Goal: Task Accomplishment & Management: Manage account settings

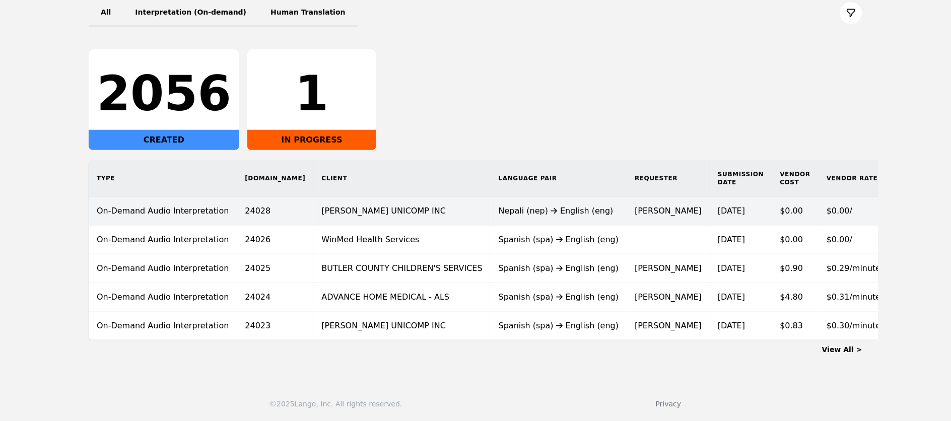
scroll to position [136, 0]
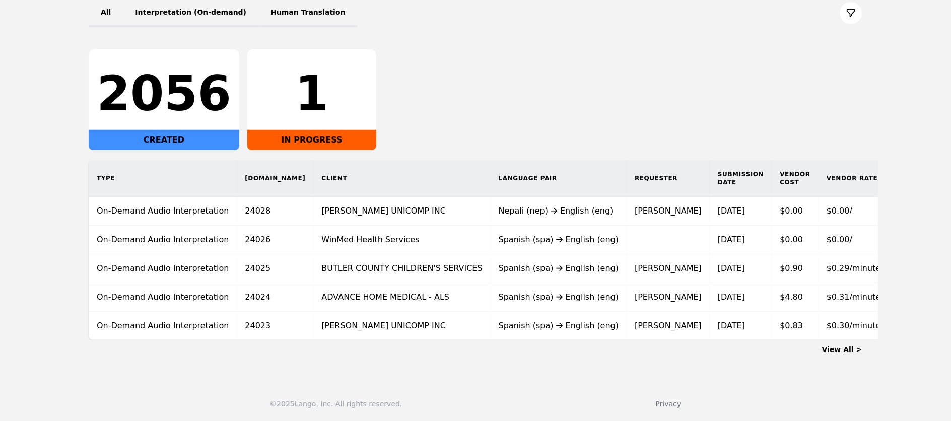
click at [839, 350] on link "View All >" at bounding box center [842, 350] width 40 height 8
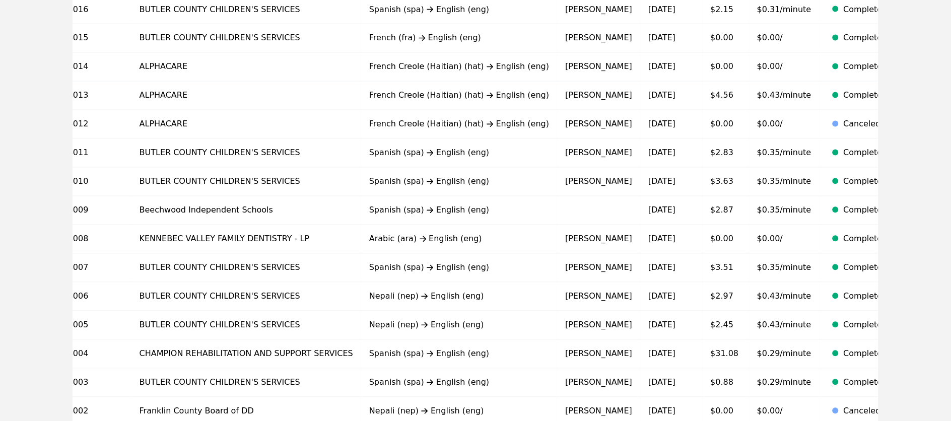
scroll to position [625, 0]
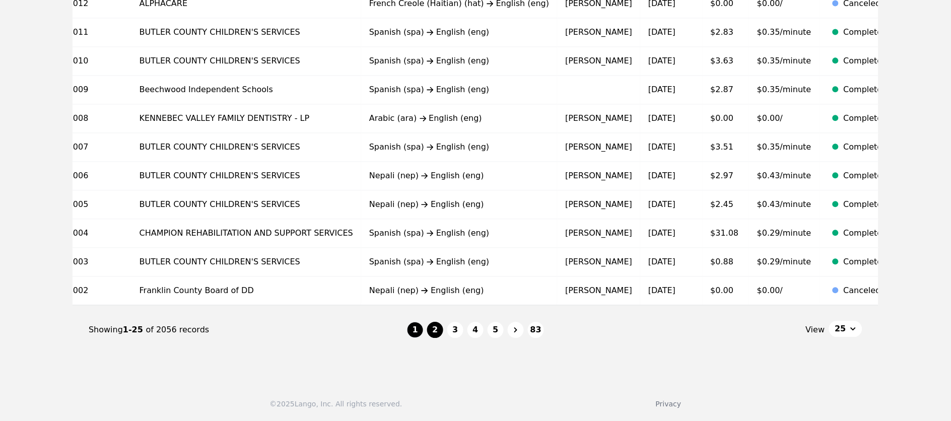
click at [437, 331] on button "2" at bounding box center [435, 330] width 16 height 16
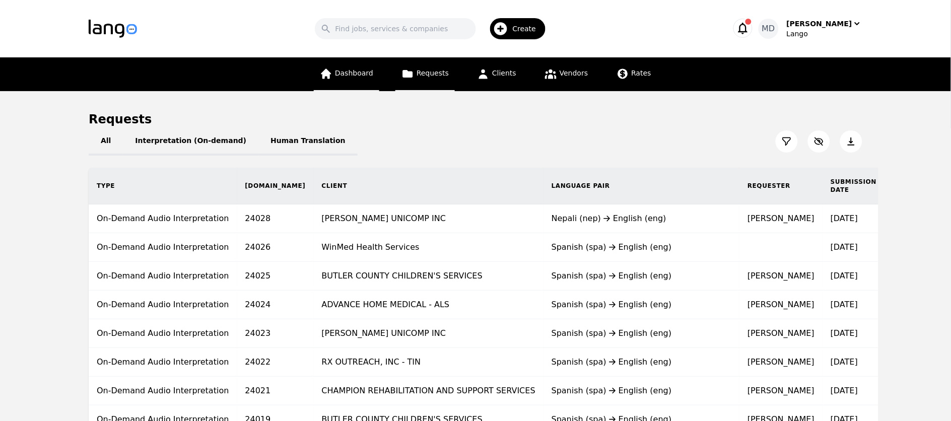
click at [357, 77] on link "Dashboard" at bounding box center [346, 74] width 65 height 34
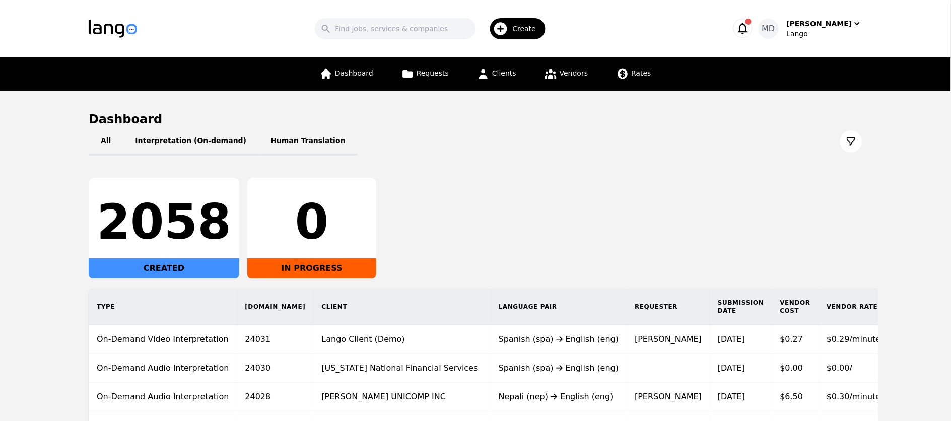
click at [503, 190] on div "2058 CREATED 0 IN PROGRESS" at bounding box center [476, 228] width 774 height 101
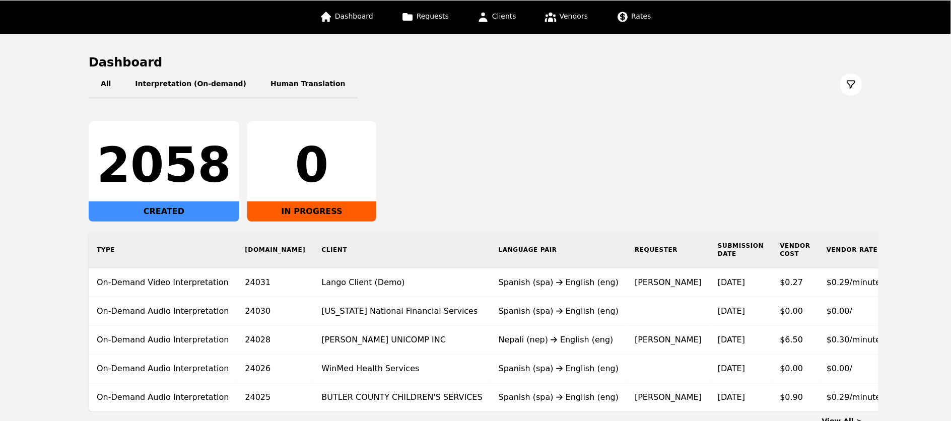
scroll to position [58, 0]
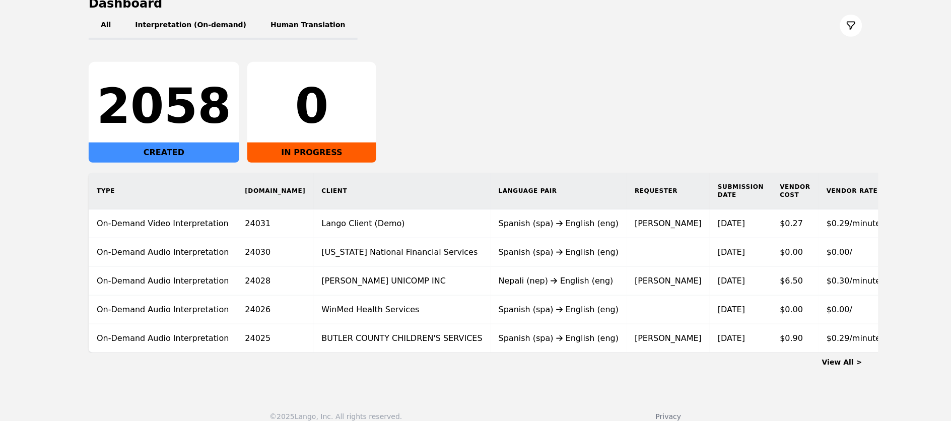
scroll to position [136, 0]
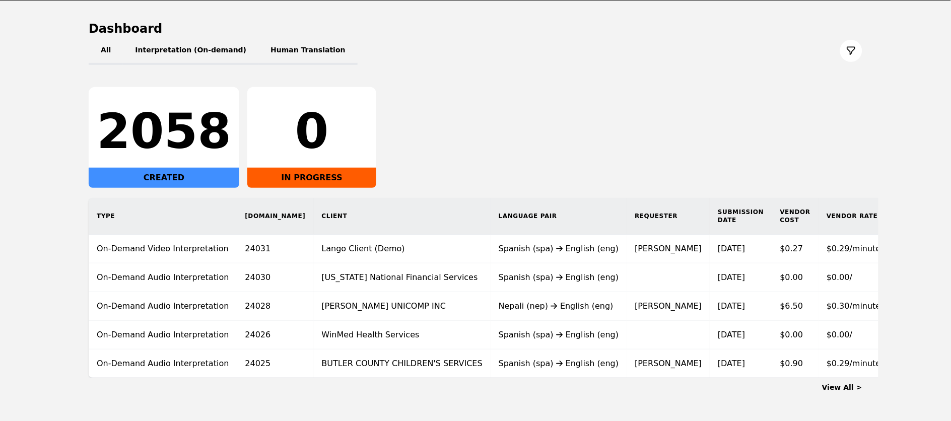
scroll to position [136, 0]
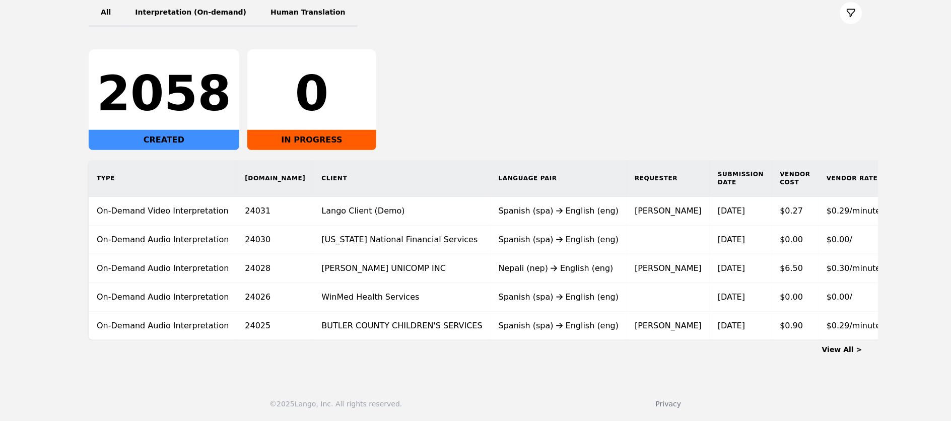
click at [853, 350] on link "View All >" at bounding box center [842, 350] width 40 height 8
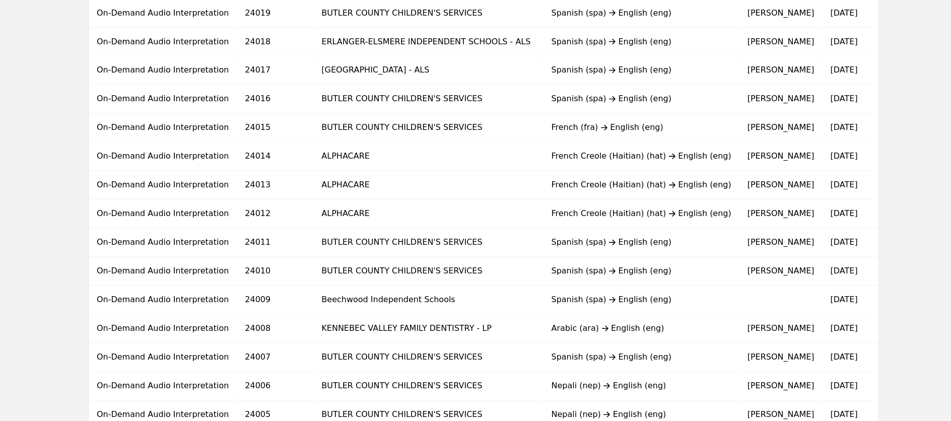
scroll to position [625, 0]
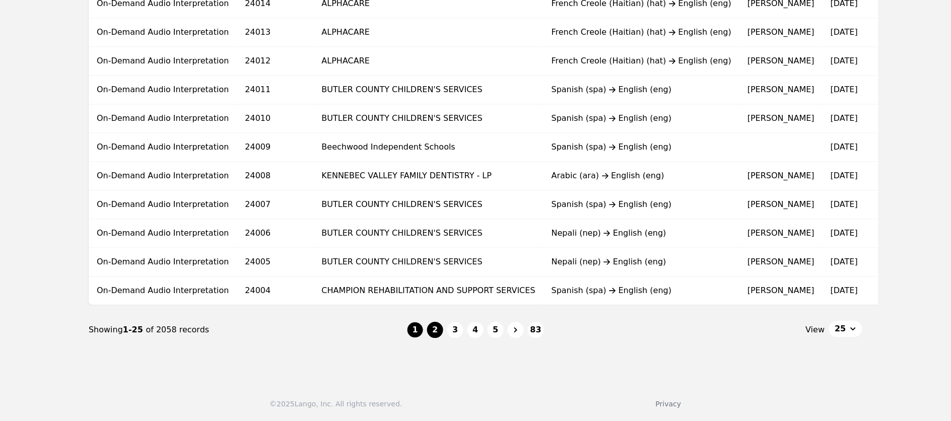
click at [436, 335] on button "2" at bounding box center [435, 330] width 16 height 16
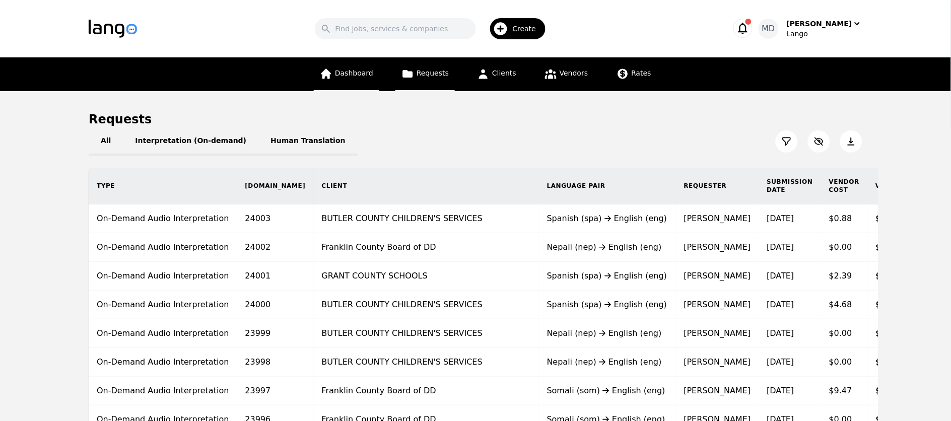
click at [340, 69] on span "Dashboard" at bounding box center [354, 73] width 38 height 8
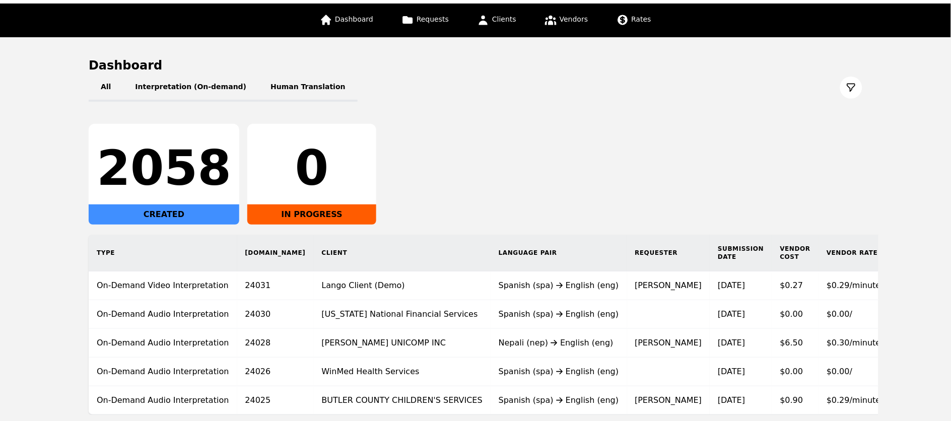
scroll to position [64, 0]
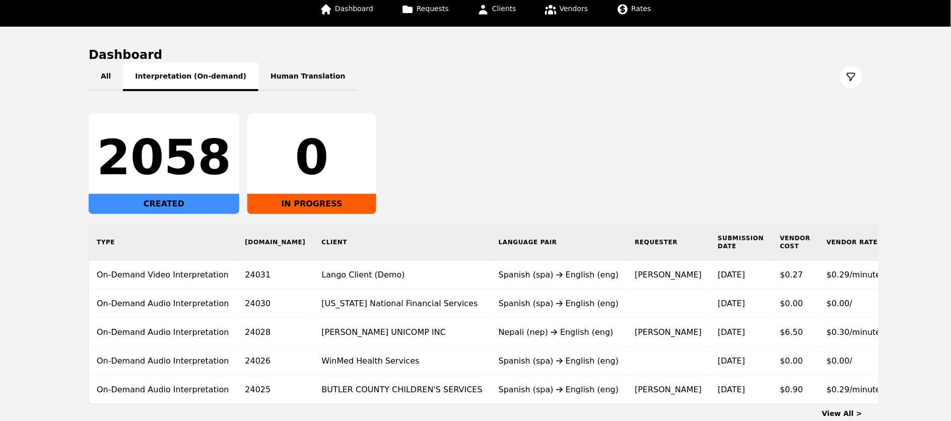
click at [200, 81] on button "Interpretation (On-demand)" at bounding box center [191, 77] width 136 height 28
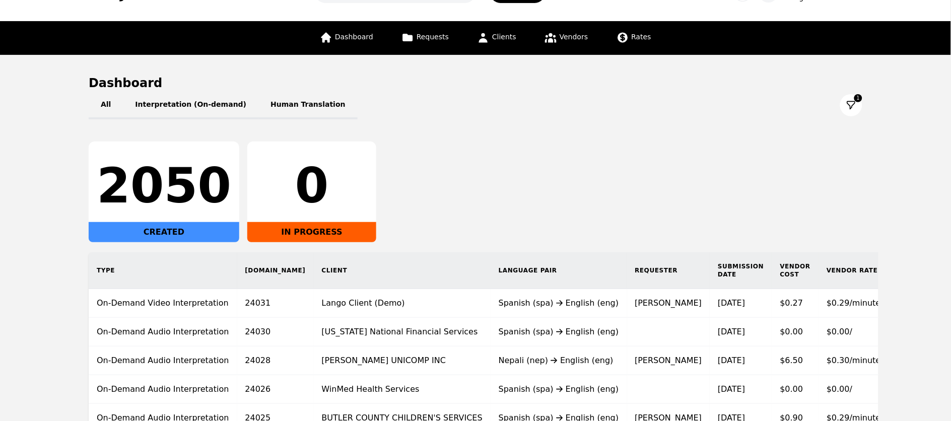
scroll to position [5, 0]
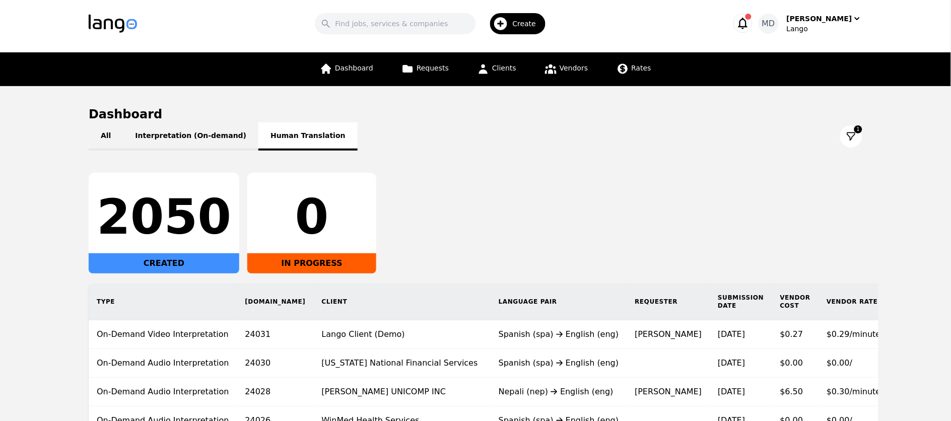
click at [306, 129] on button "Human Translation" at bounding box center [307, 136] width 99 height 28
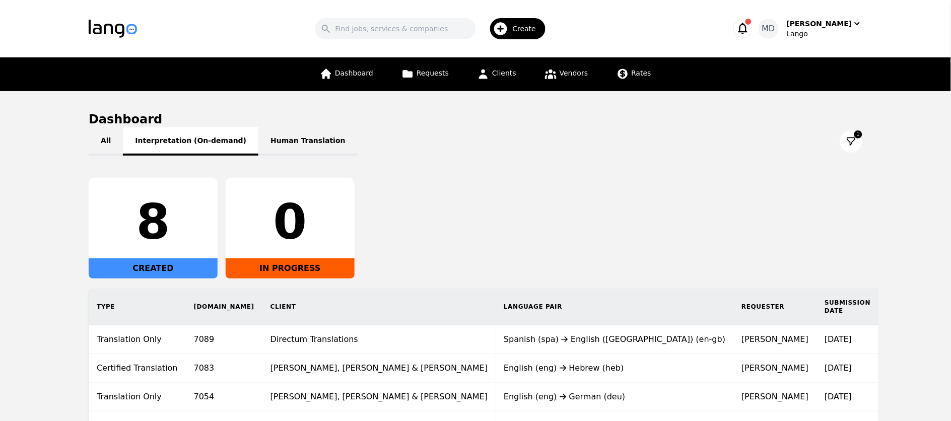
click at [204, 141] on button "Interpretation (On-demand)" at bounding box center [191, 141] width 136 height 28
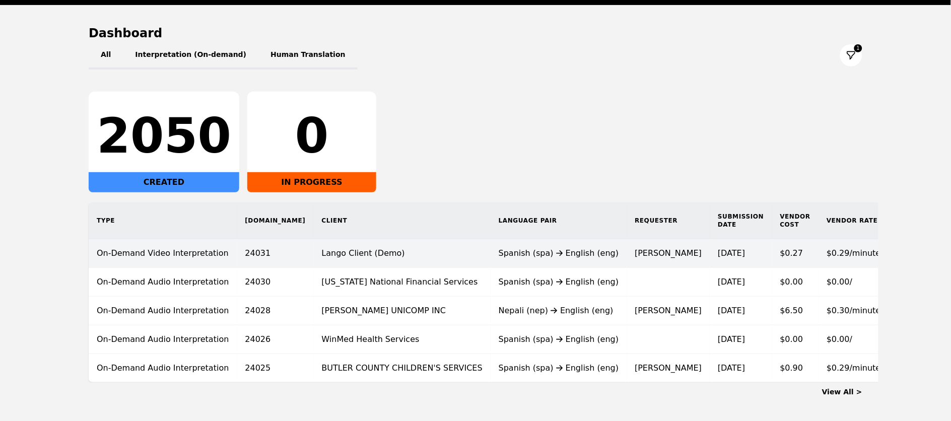
scroll to position [136, 0]
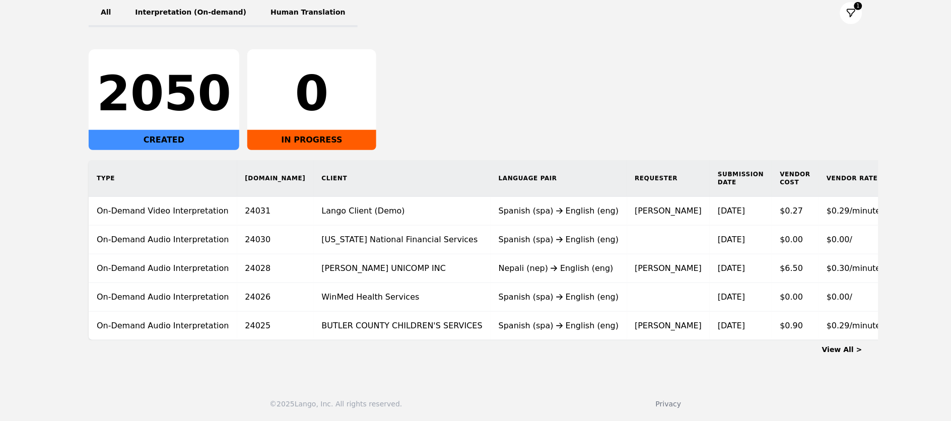
click at [842, 347] on link "View All >" at bounding box center [842, 350] width 40 height 8
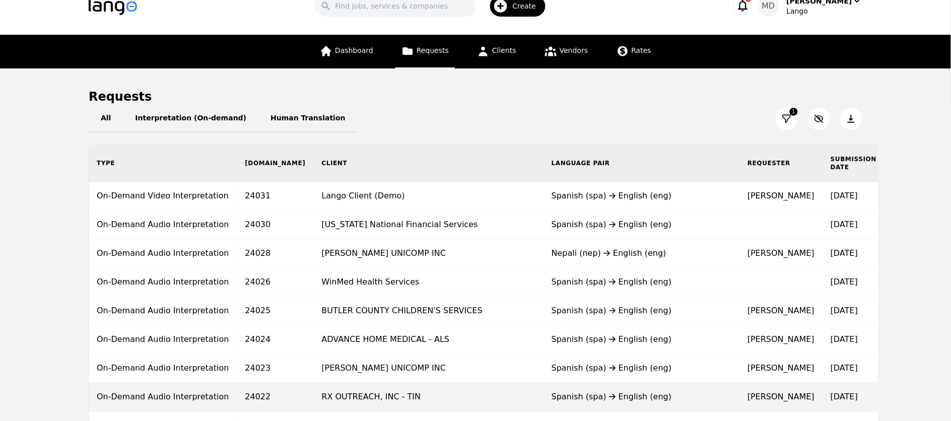
scroll to position [21, 0]
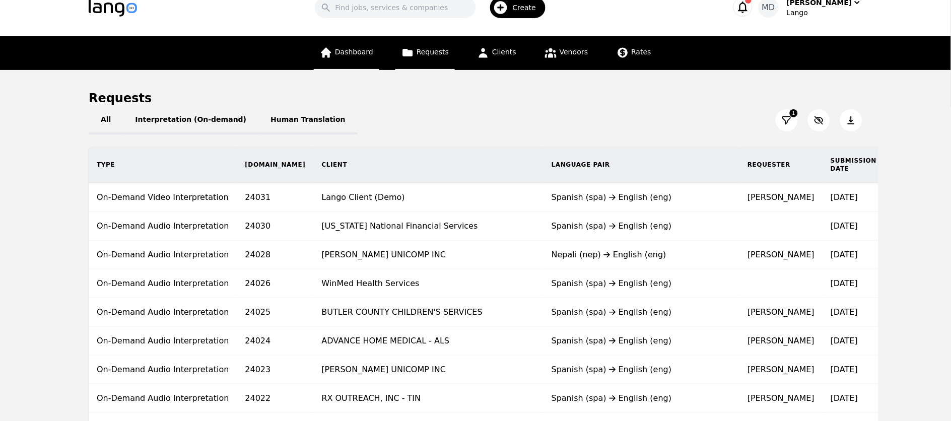
click at [365, 58] on link "Dashboard" at bounding box center [346, 53] width 65 height 34
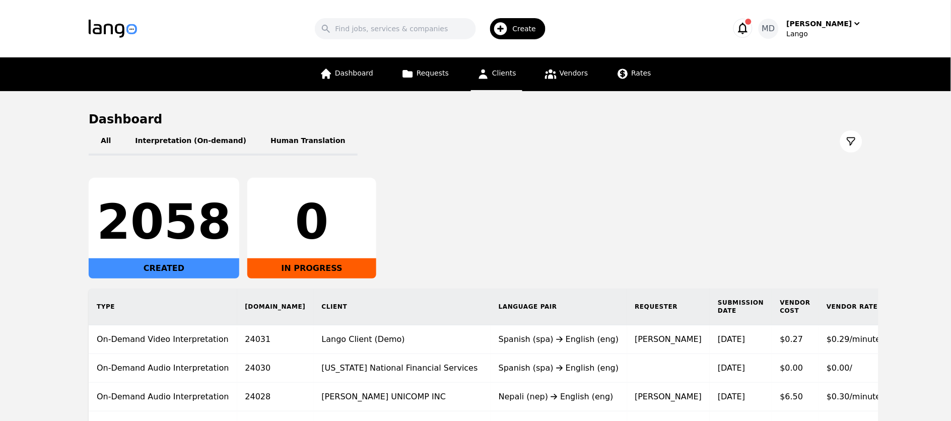
click at [479, 77] on icon at bounding box center [483, 74] width 13 height 13
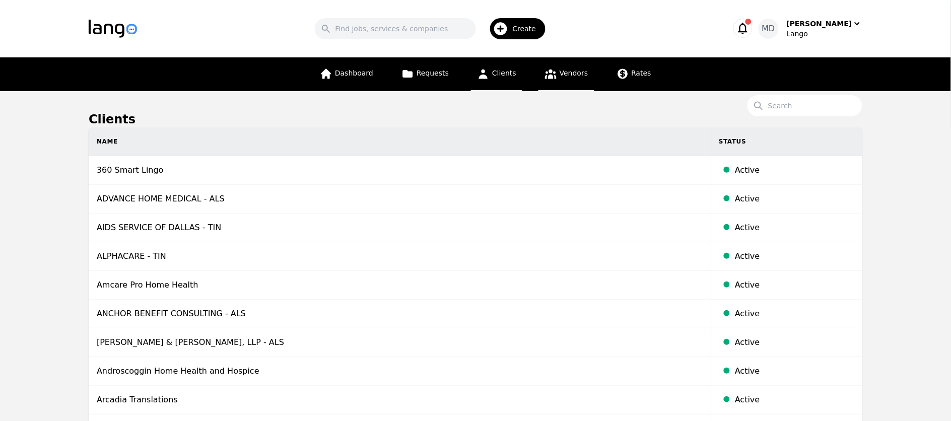
click at [573, 74] on span "Vendors" at bounding box center [574, 73] width 28 height 8
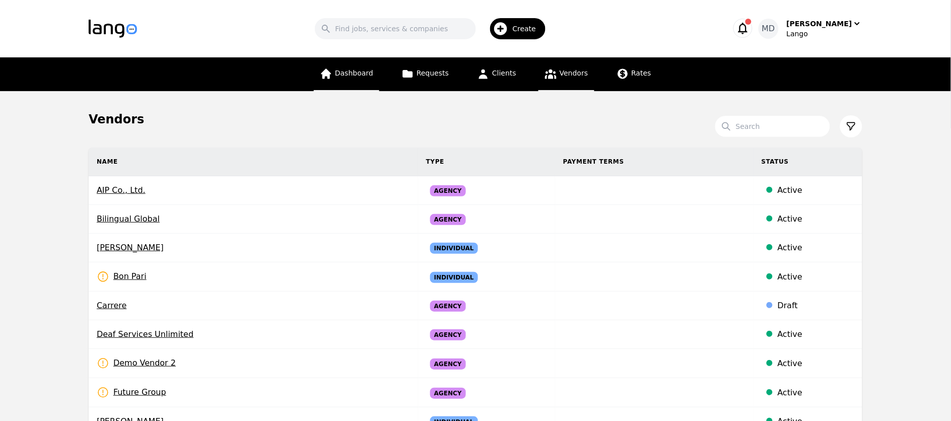
click at [366, 71] on span "Dashboard" at bounding box center [354, 73] width 38 height 8
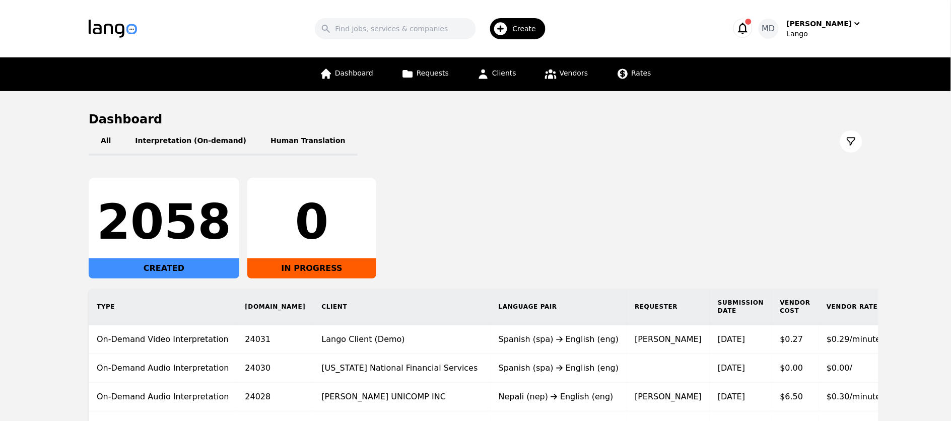
click at [538, 30] on span "Create" at bounding box center [528, 29] width 31 height 10
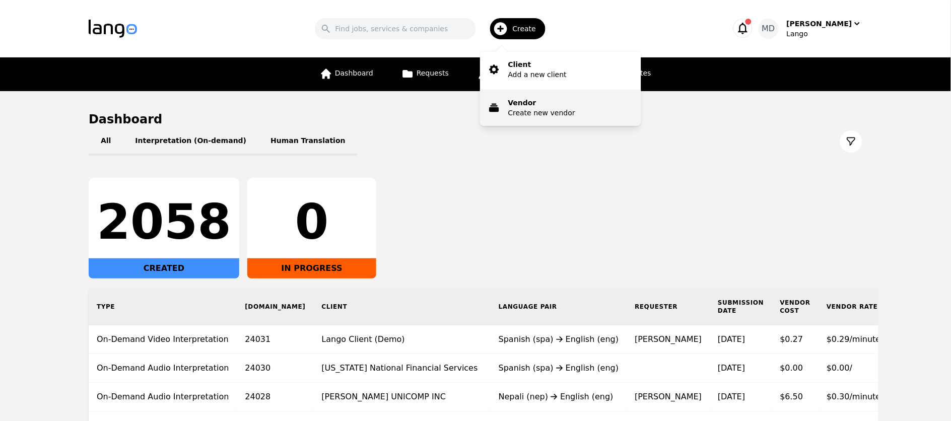
click at [534, 103] on p "Vendor" at bounding box center [541, 103] width 67 height 10
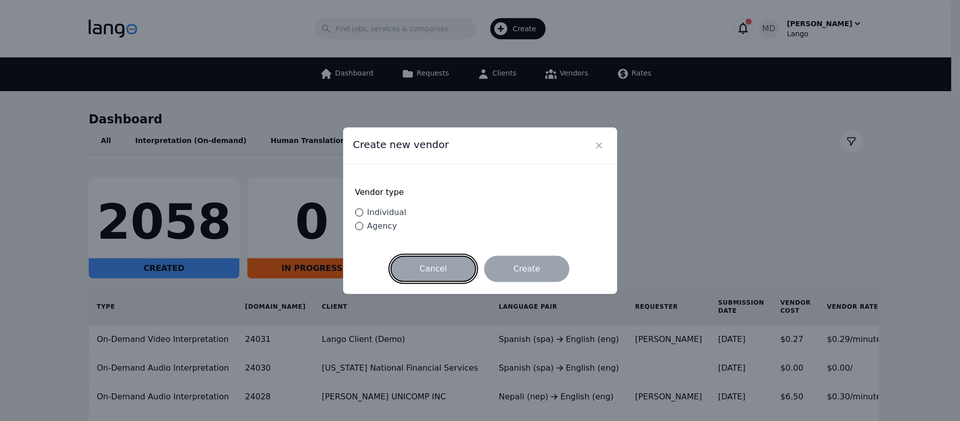
click at [439, 275] on button "Cancel" at bounding box center [433, 269] width 86 height 26
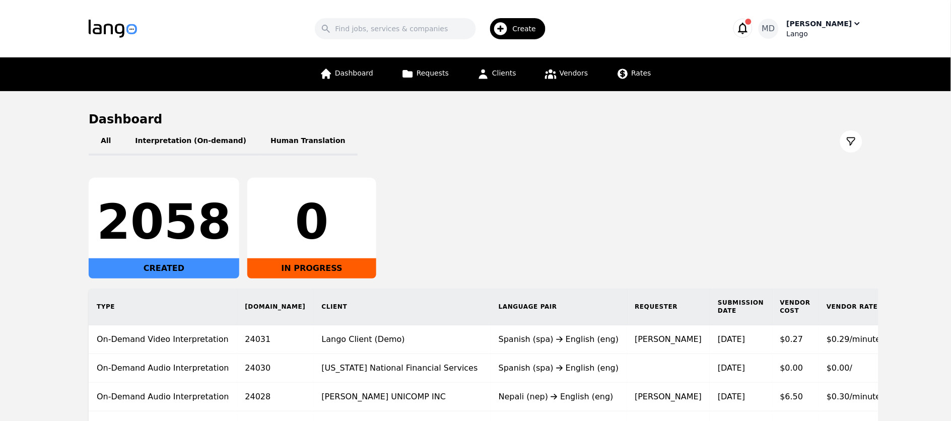
click at [838, 24] on div "[PERSON_NAME]" at bounding box center [819, 24] width 65 height 10
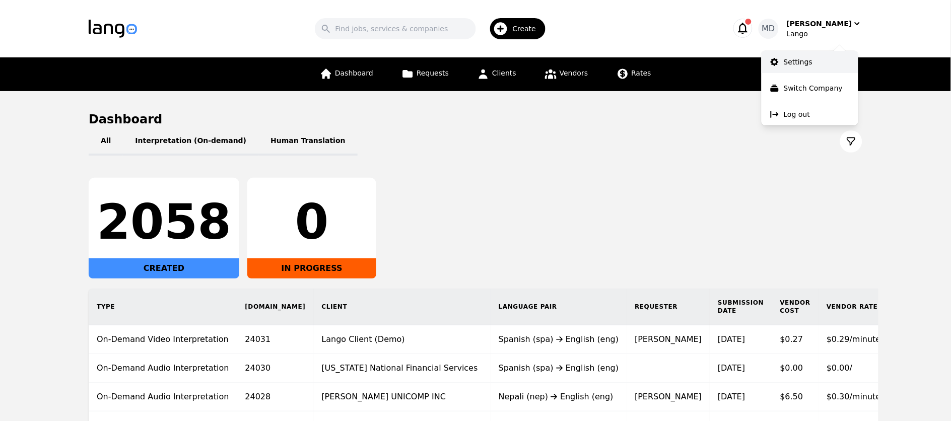
click at [801, 61] on p "Settings" at bounding box center [798, 62] width 29 height 10
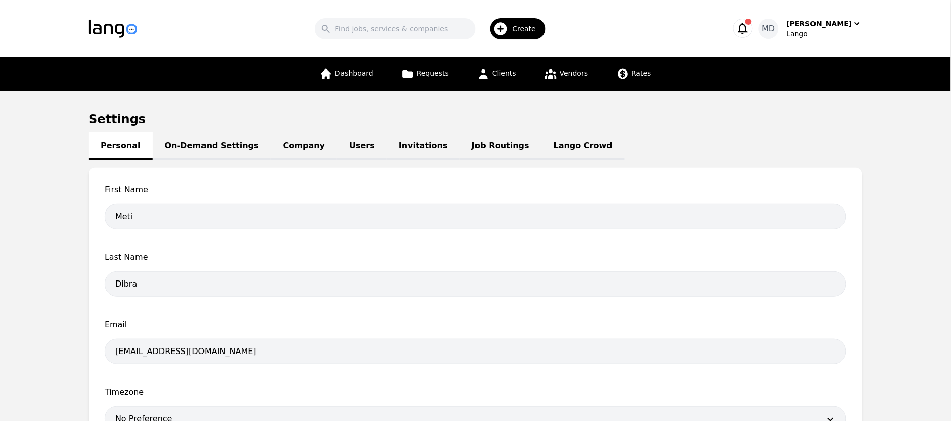
click at [473, 145] on link "Job Routings" at bounding box center [501, 146] width 82 height 28
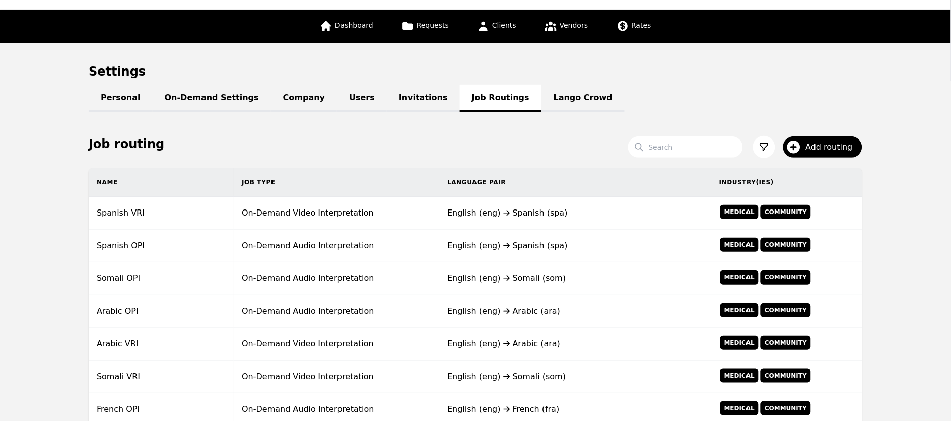
scroll to position [40, 0]
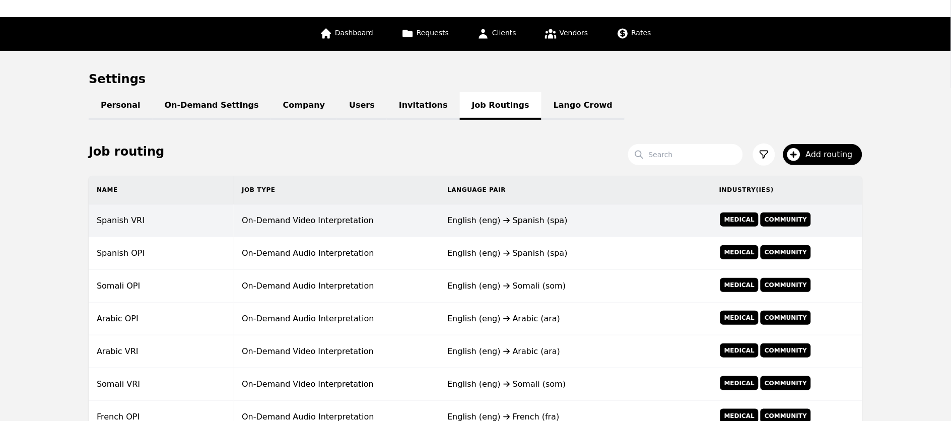
click at [300, 219] on td "On-Demand Video Interpretation" at bounding box center [337, 221] width 206 height 33
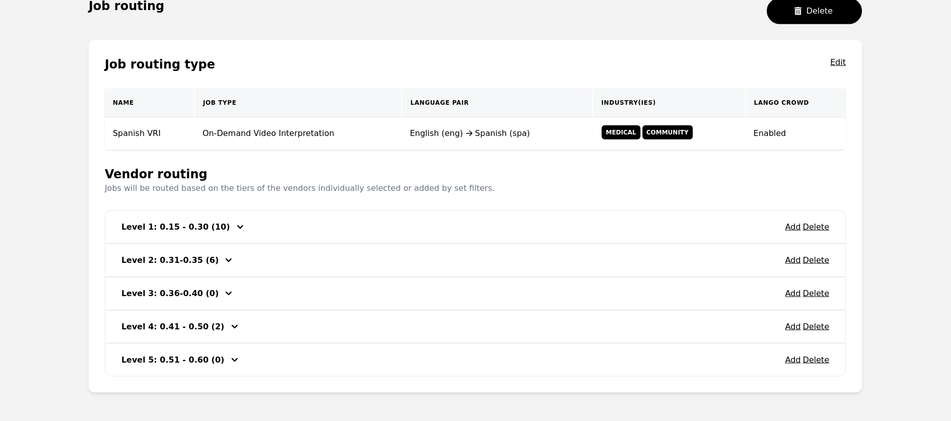
scroll to position [139, 0]
click at [200, 239] on div "Add Delete Level 1: 0.15 - 0.30 (10)" at bounding box center [475, 226] width 741 height 32
click at [234, 228] on icon "button" at bounding box center [240, 226] width 12 height 12
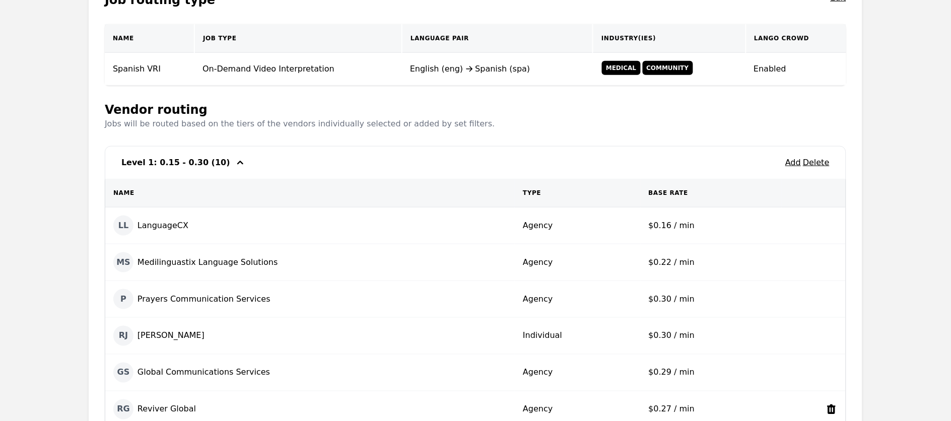
scroll to position [194, 0]
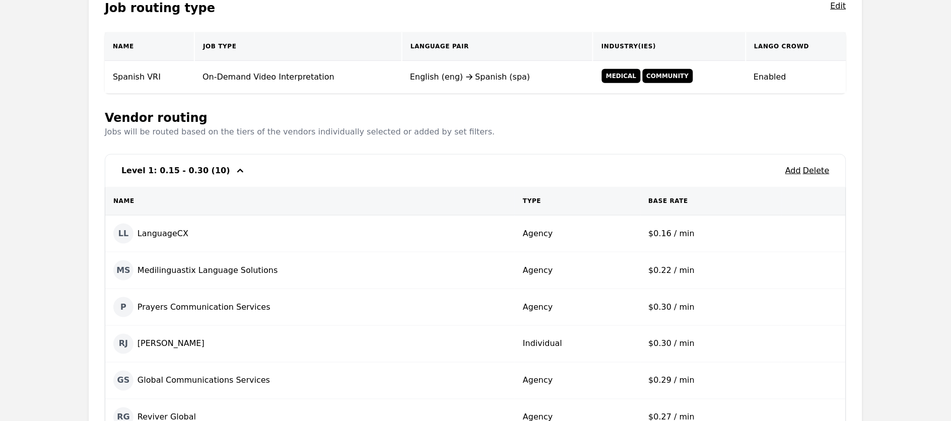
click at [232, 176] on button "button" at bounding box center [240, 171] width 16 height 16
click at [797, 174] on button "Add" at bounding box center [793, 171] width 16 height 12
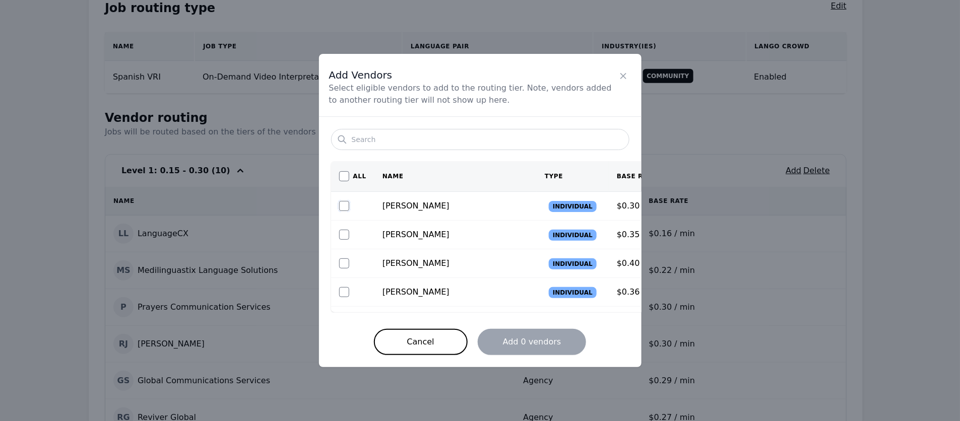
click at [344, 207] on input "checkbox" at bounding box center [344, 206] width 10 height 10
checkbox input "true"
click at [551, 343] on button "Add 1 vendors" at bounding box center [532, 342] width 109 height 26
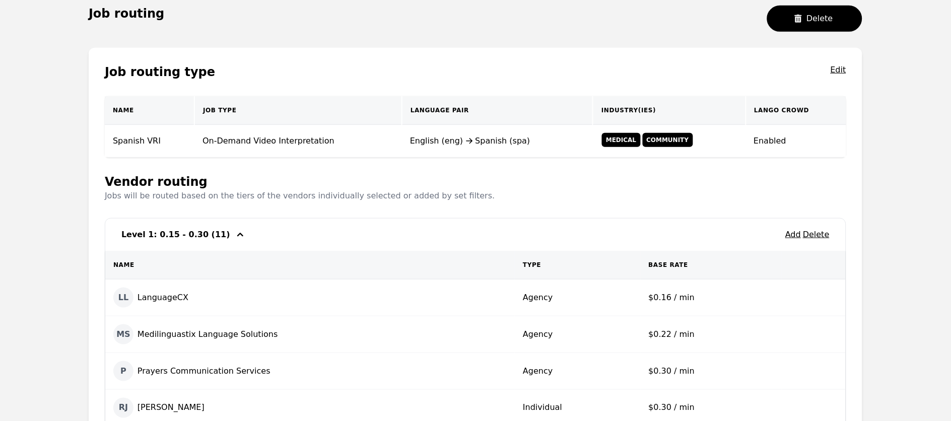
scroll to position [117, 0]
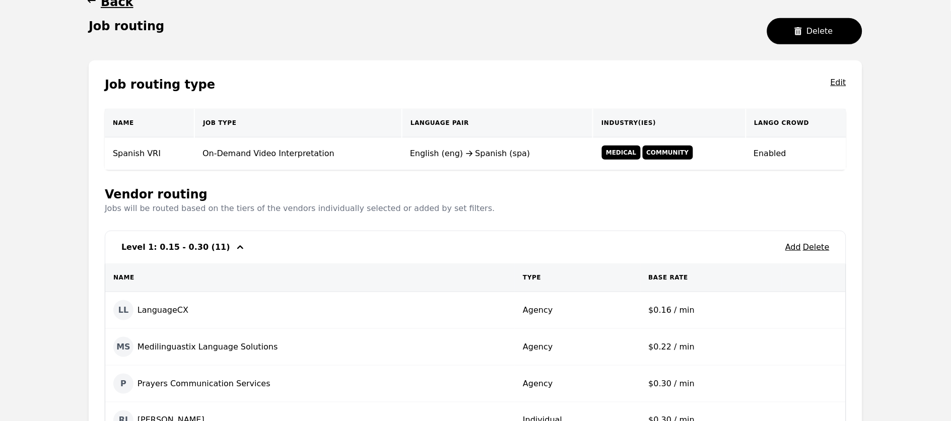
click at [234, 251] on icon "button" at bounding box center [240, 247] width 12 height 12
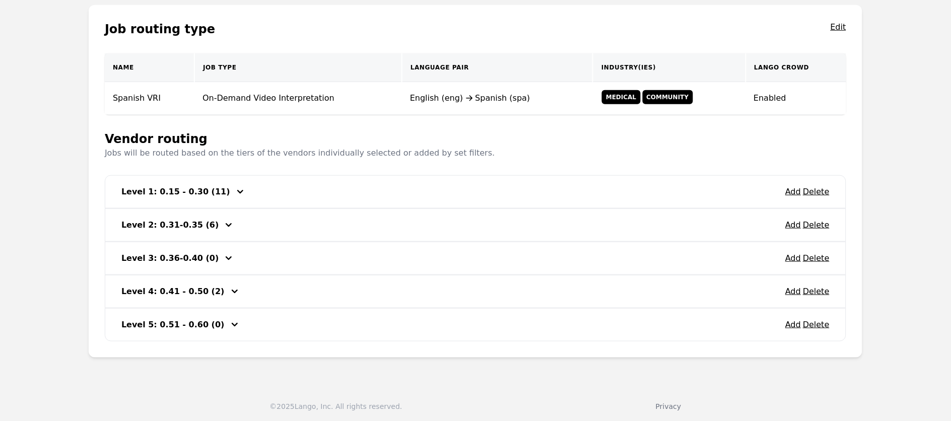
scroll to position [174, 0]
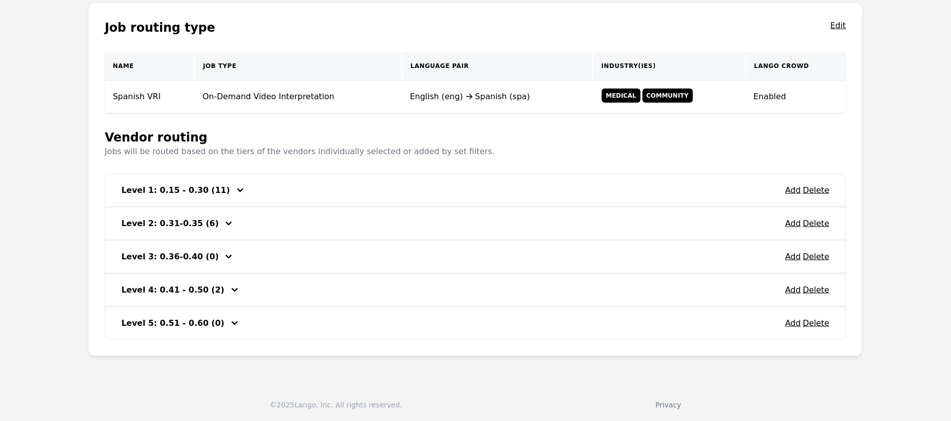
click at [234, 187] on icon "button" at bounding box center [240, 190] width 12 height 12
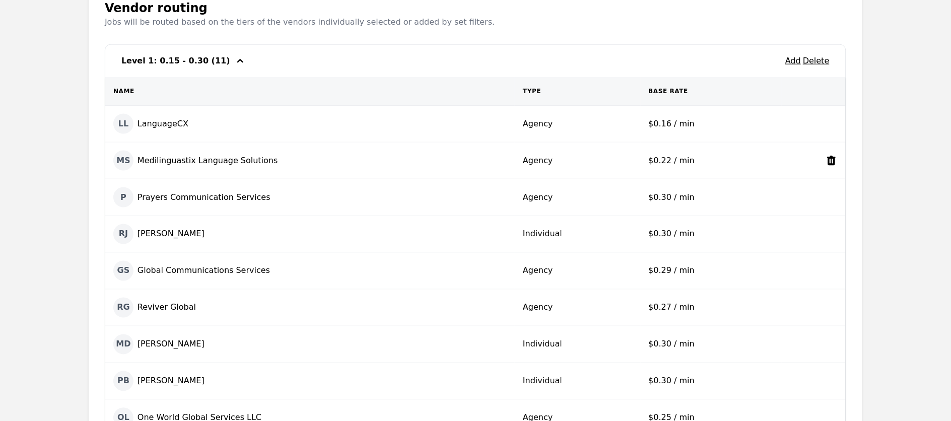
scroll to position [305, 0]
click at [234, 61] on icon "button" at bounding box center [240, 59] width 12 height 12
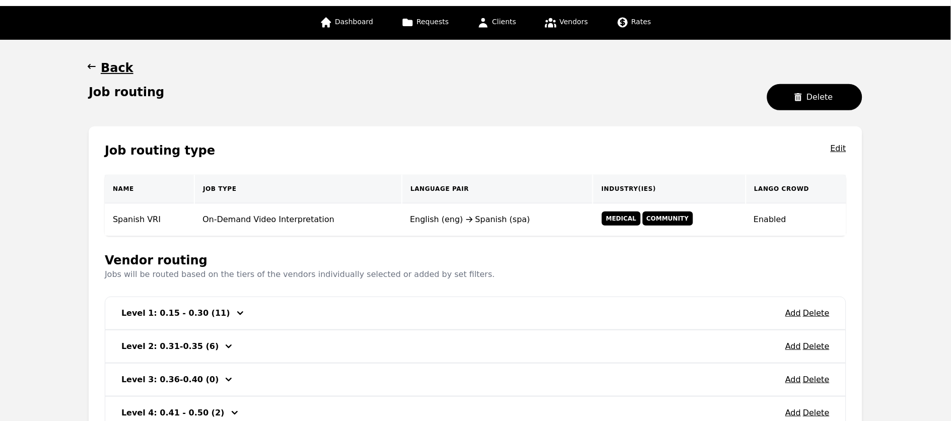
scroll to position [0, 0]
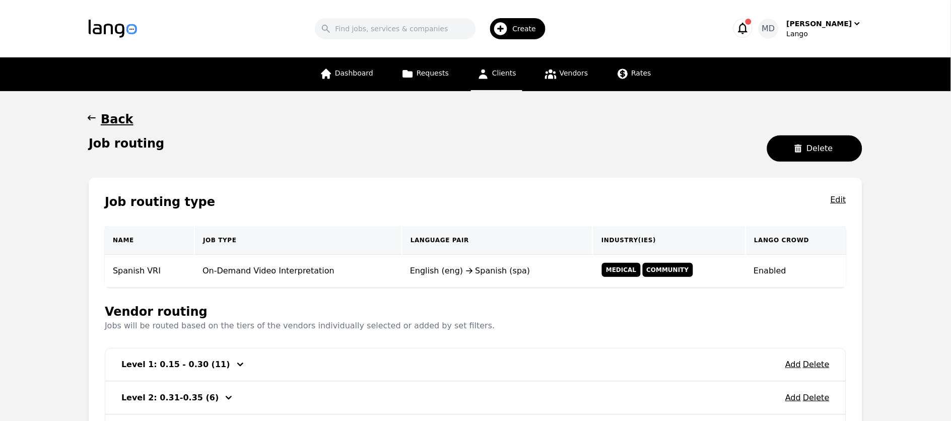
click at [495, 75] on span "Clients" at bounding box center [504, 73] width 24 height 8
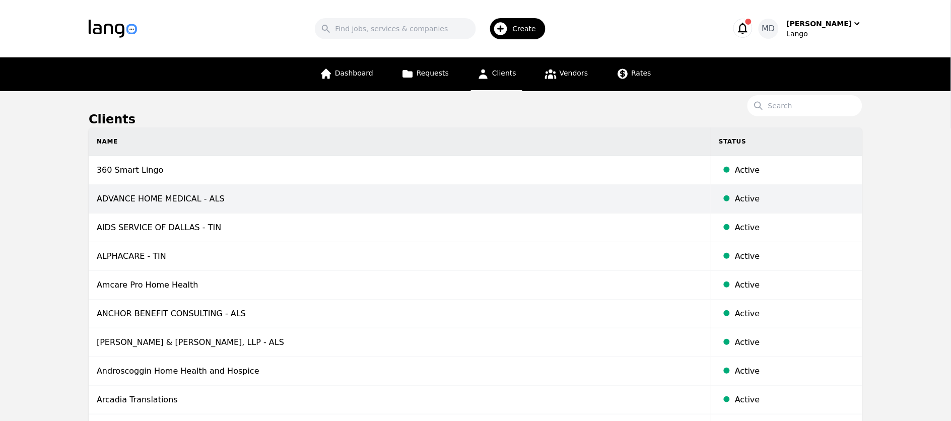
click at [190, 199] on td "ADVANCE HOME MEDICAL - ALS" at bounding box center [400, 199] width 622 height 29
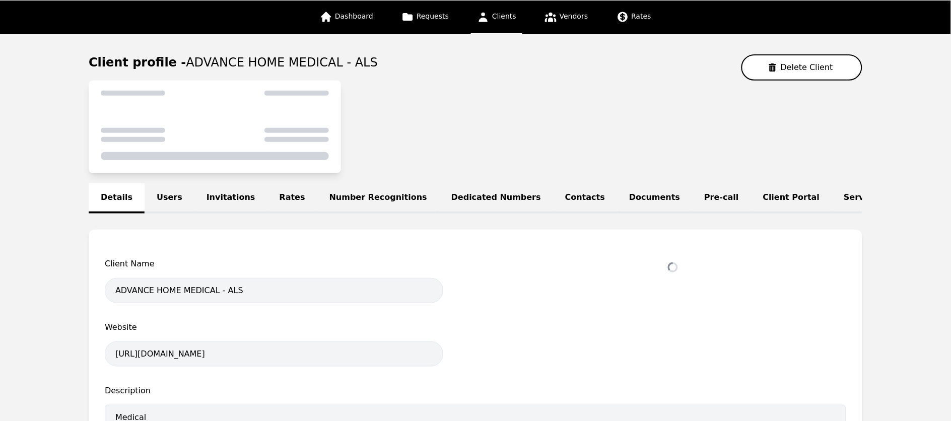
scroll to position [72, 0]
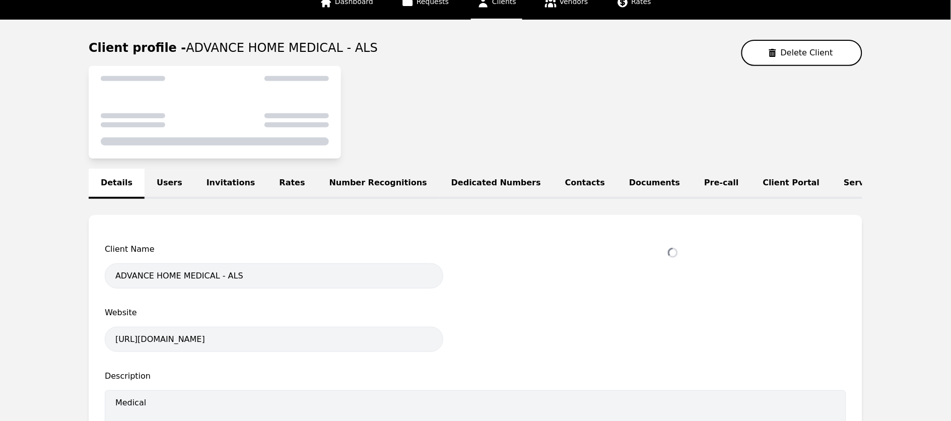
select select "active"
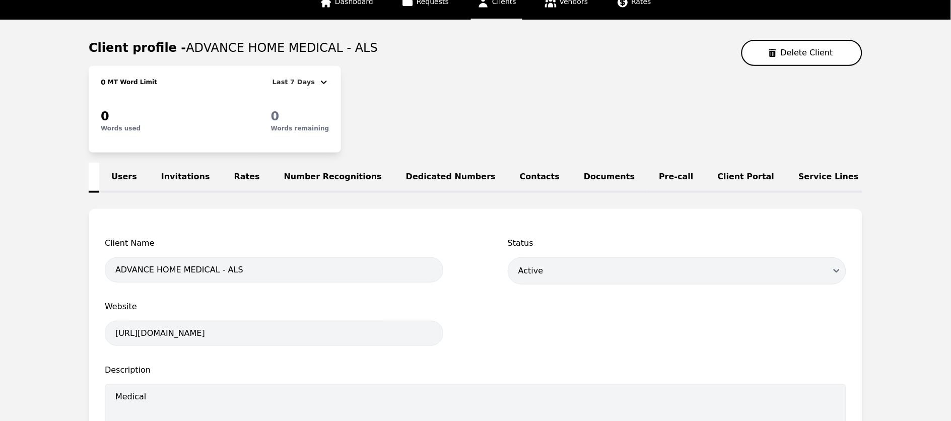
scroll to position [0, 51]
click at [642, 174] on link "Pre-call" at bounding box center [671, 178] width 58 height 30
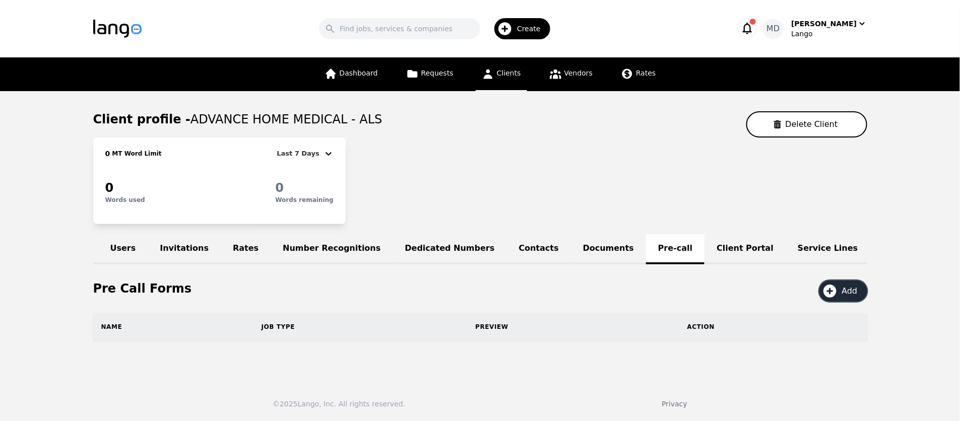
click at [844, 297] on span "Add" at bounding box center [853, 291] width 23 height 12
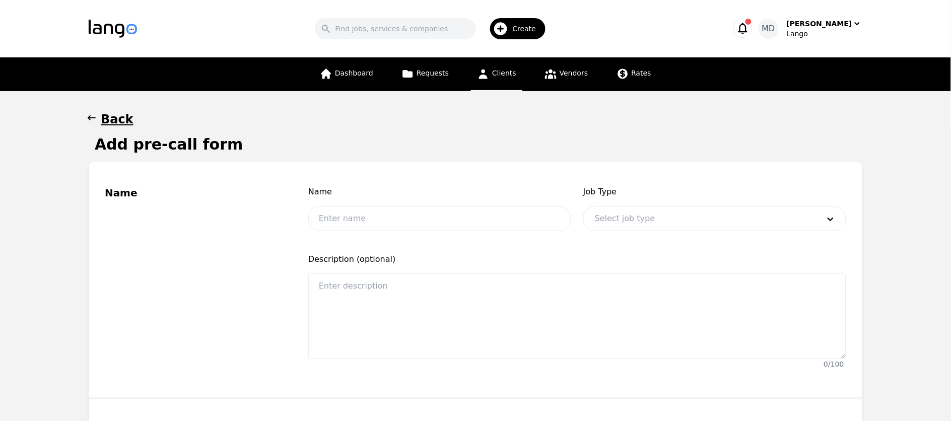
click at [117, 127] on div "Back Add pre-call form Name Name Job Type Select job type Description (optional…" at bounding box center [476, 424] width 774 height 626
click at [115, 118] on h1 "Back" at bounding box center [117, 119] width 33 height 16
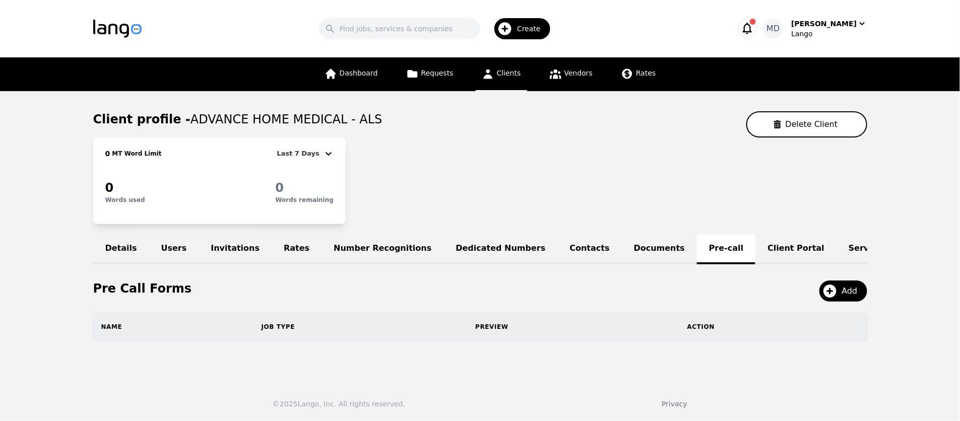
click at [487, 250] on link "Dedicated Numbers" at bounding box center [500, 249] width 114 height 30
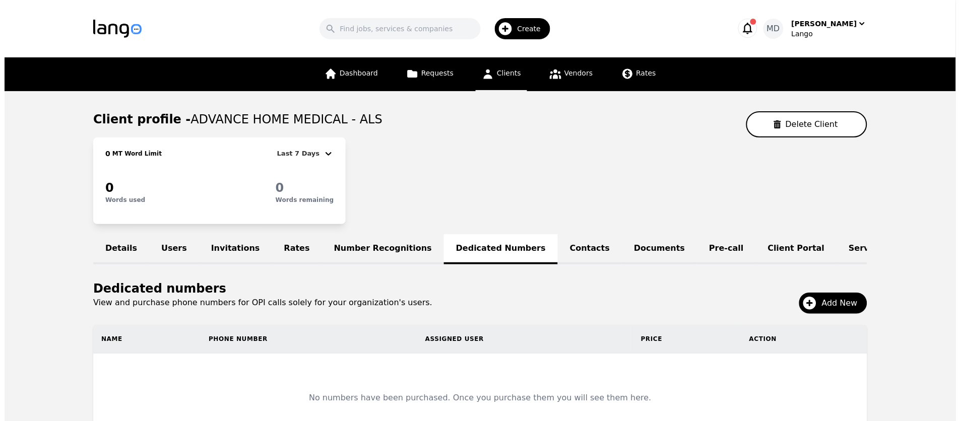
scroll to position [113, 0]
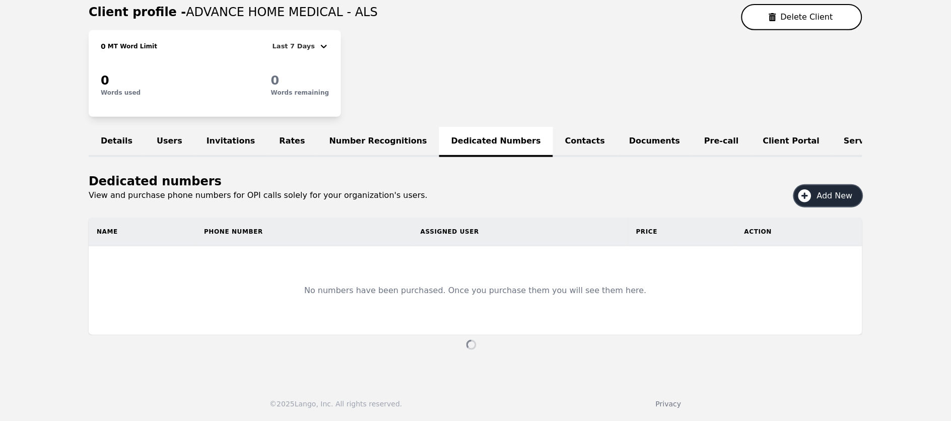
click at [817, 197] on button "Add New" at bounding box center [828, 195] width 68 height 21
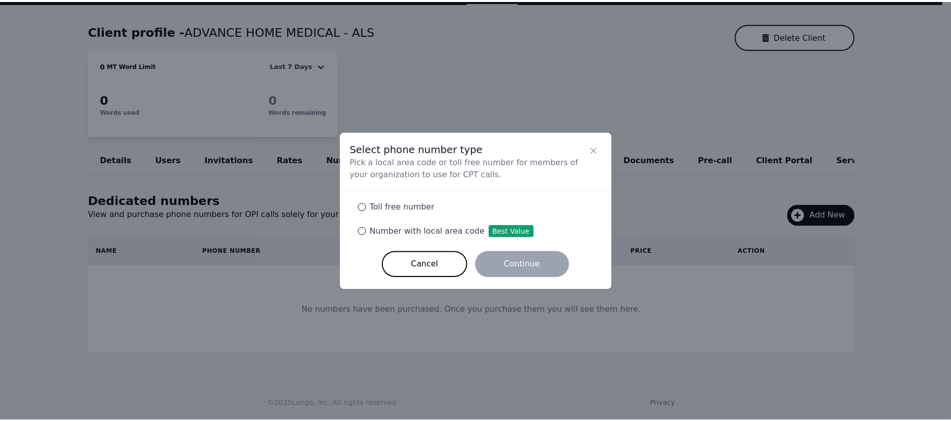
scroll to position [94, 0]
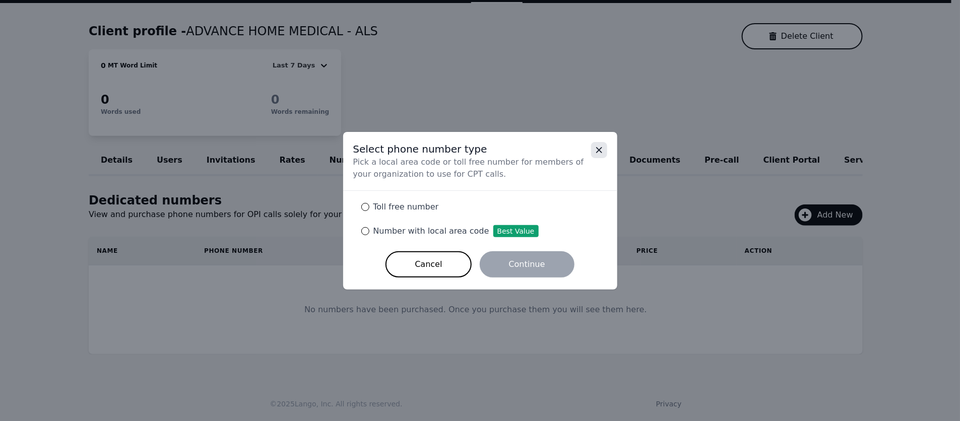
click at [594, 149] on icon "Close" at bounding box center [599, 150] width 10 height 10
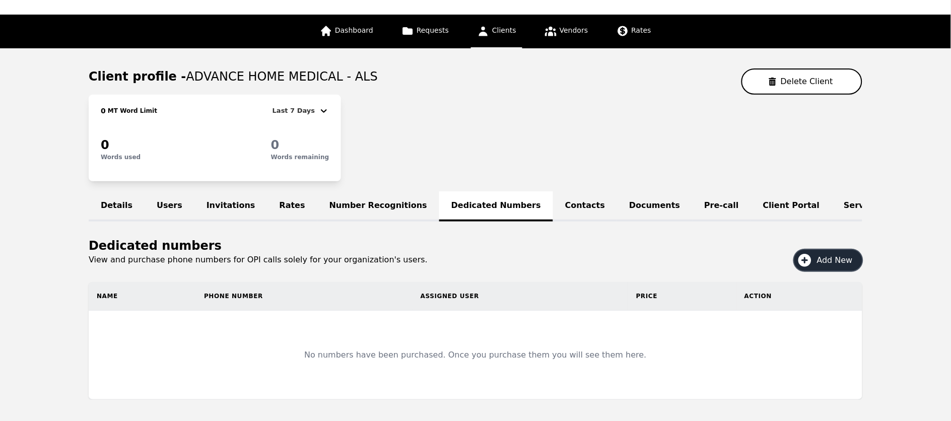
scroll to position [0, 0]
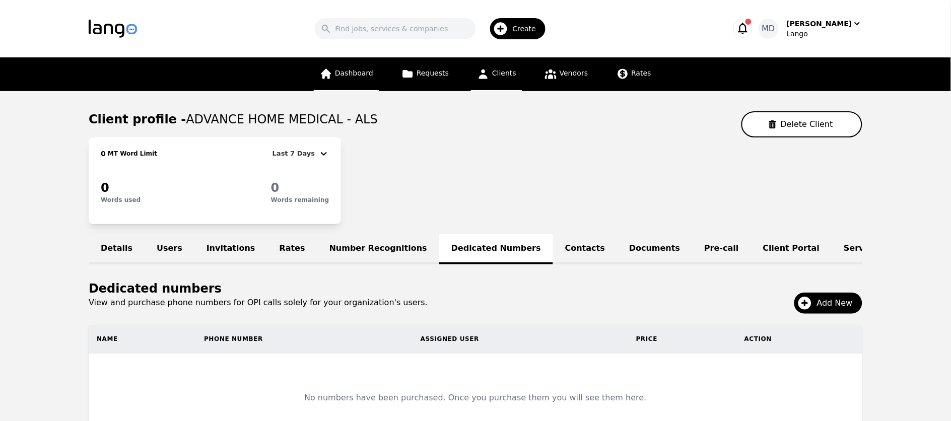
click at [355, 81] on link "Dashboard" at bounding box center [346, 74] width 65 height 34
